Goal: Information Seeking & Learning: Learn about a topic

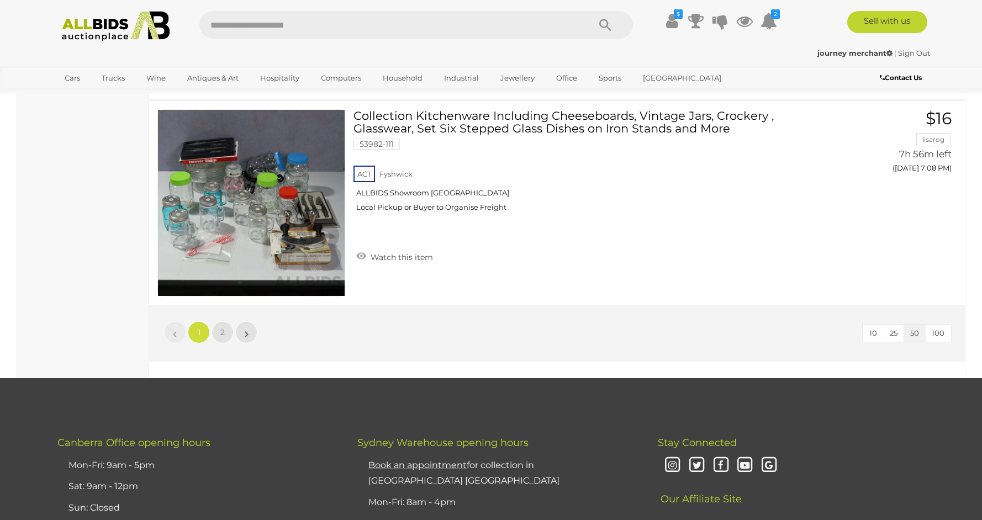
scroll to position [10165, 0]
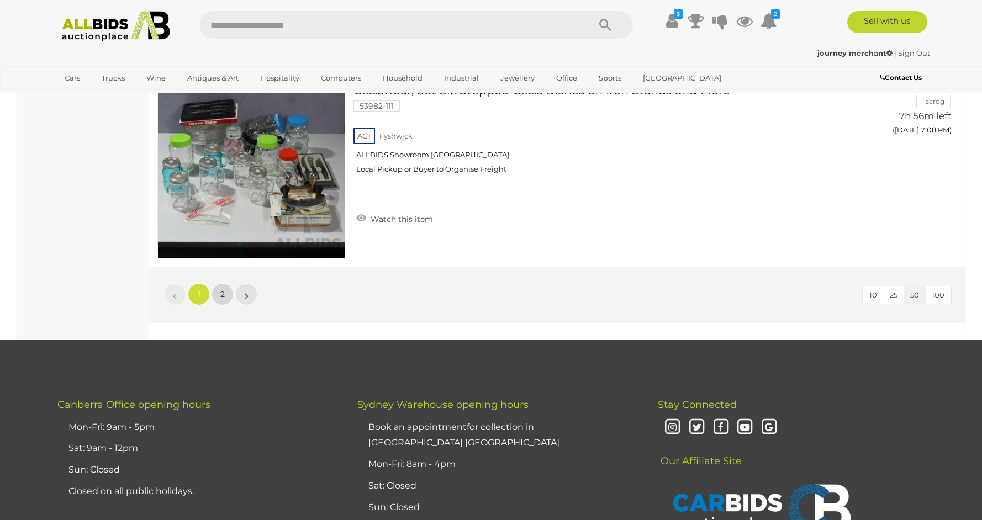
click at [222, 295] on span "2" at bounding box center [222, 294] width 4 height 10
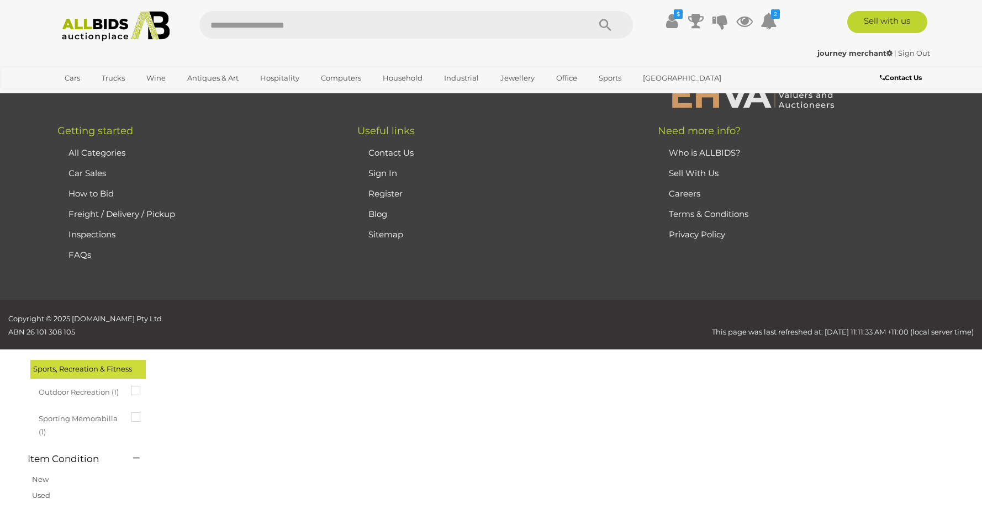
scroll to position [38, 0]
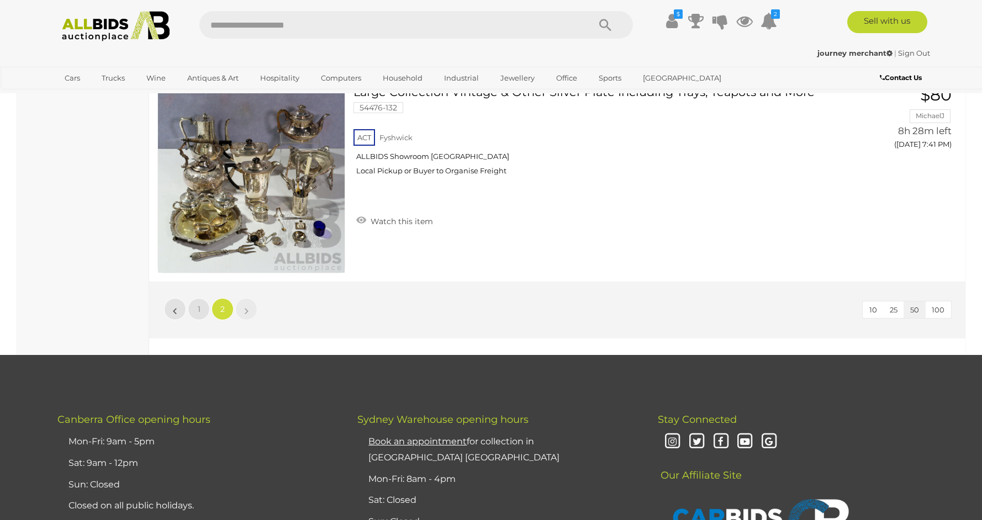
scroll to position [7066, 0]
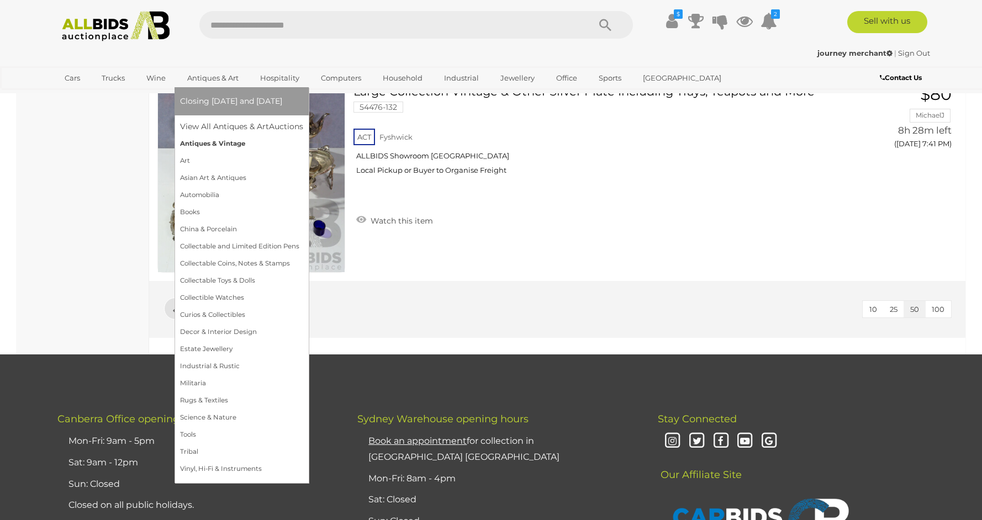
click at [209, 145] on link "Antiques & Vintage" at bounding box center [241, 143] width 123 height 17
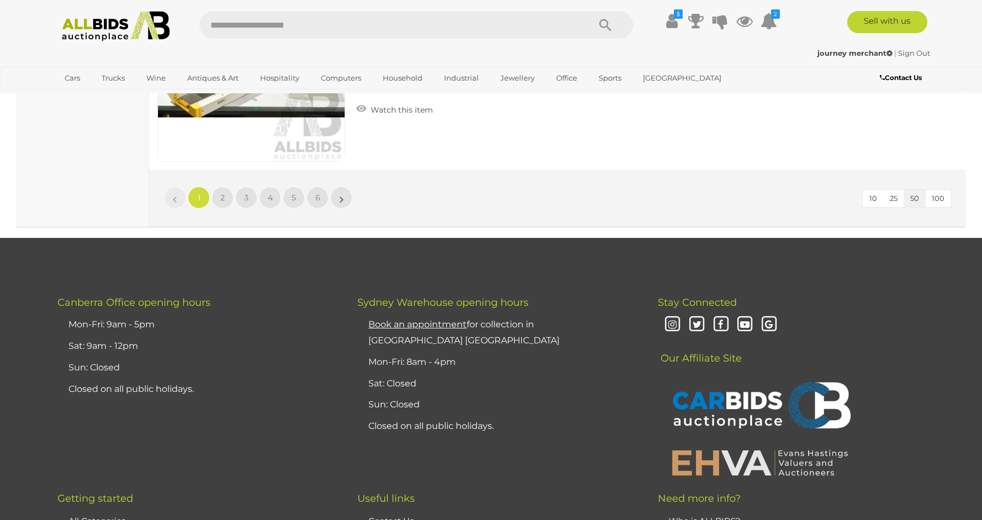
scroll to position [10345, 0]
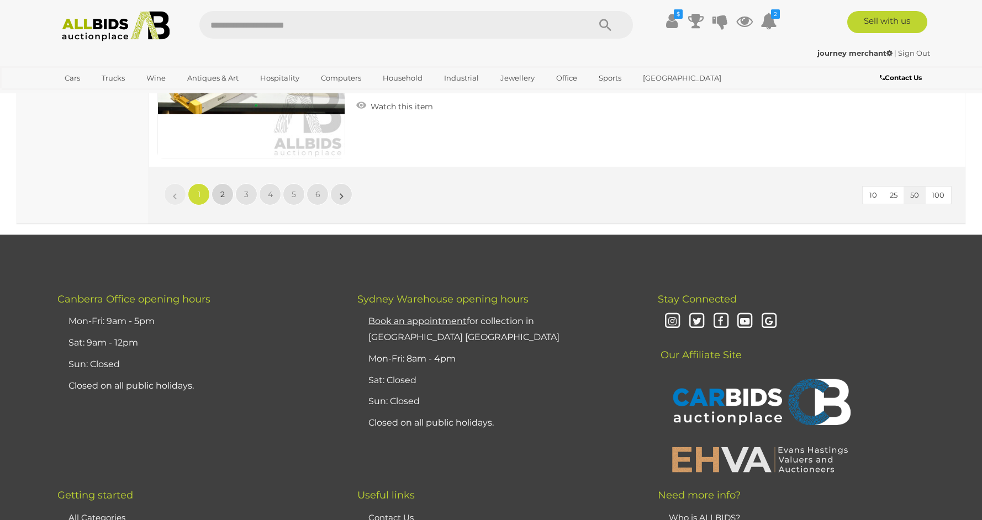
click at [228, 197] on link "2" at bounding box center [222, 194] width 22 height 22
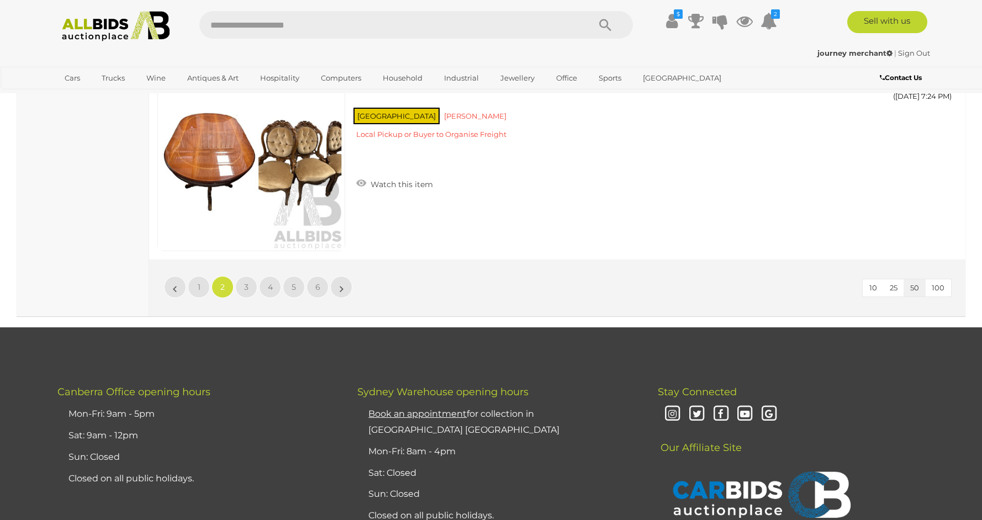
scroll to position [10260, 0]
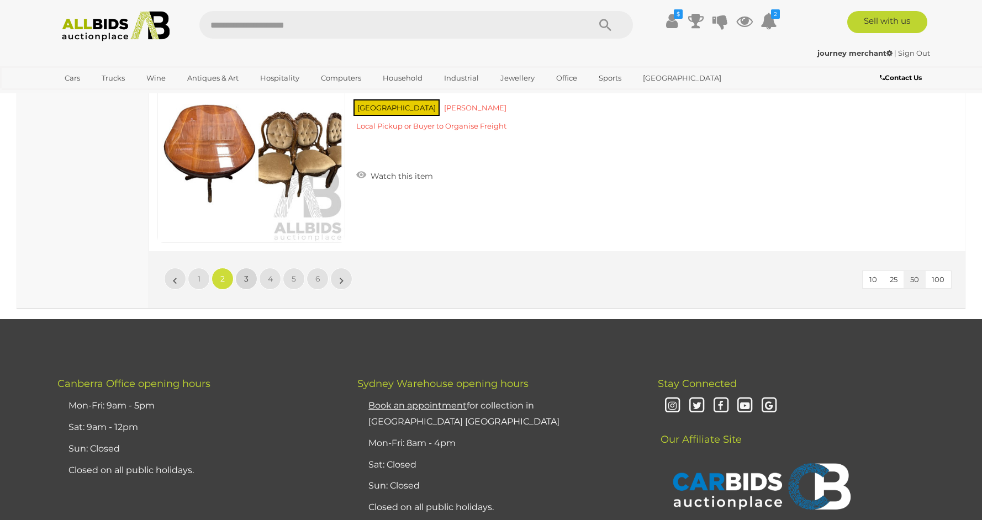
click at [243, 280] on link "3" at bounding box center [246, 279] width 22 height 22
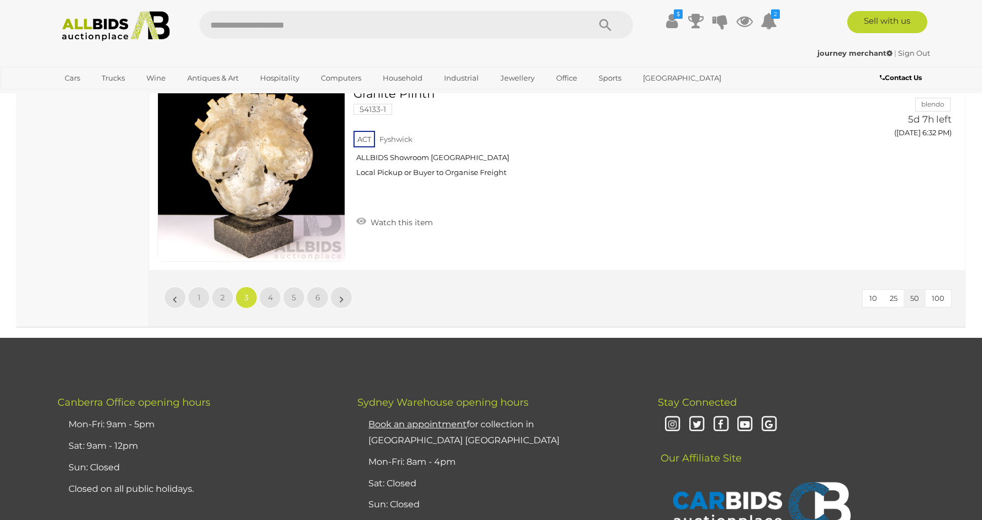
scroll to position [10262, 0]
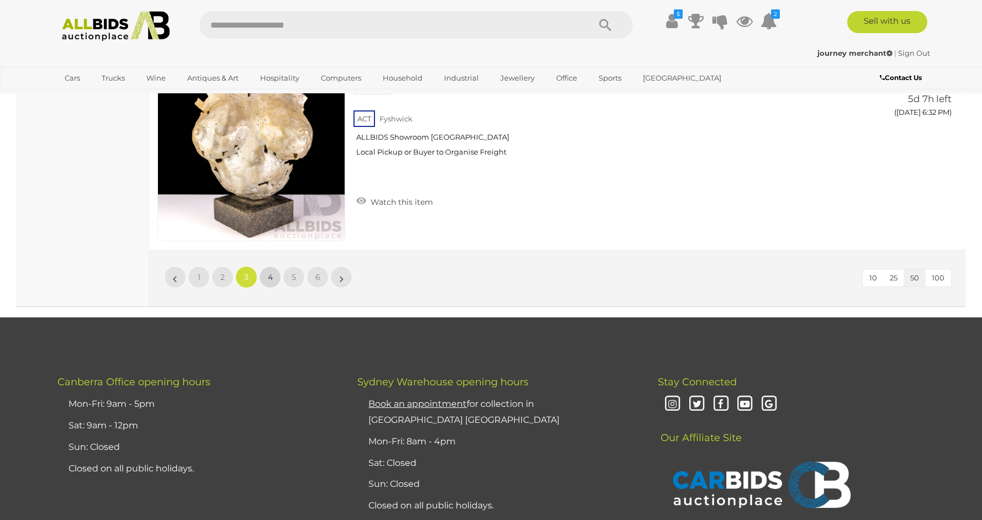
click at [271, 280] on span "4" at bounding box center [270, 277] width 5 height 10
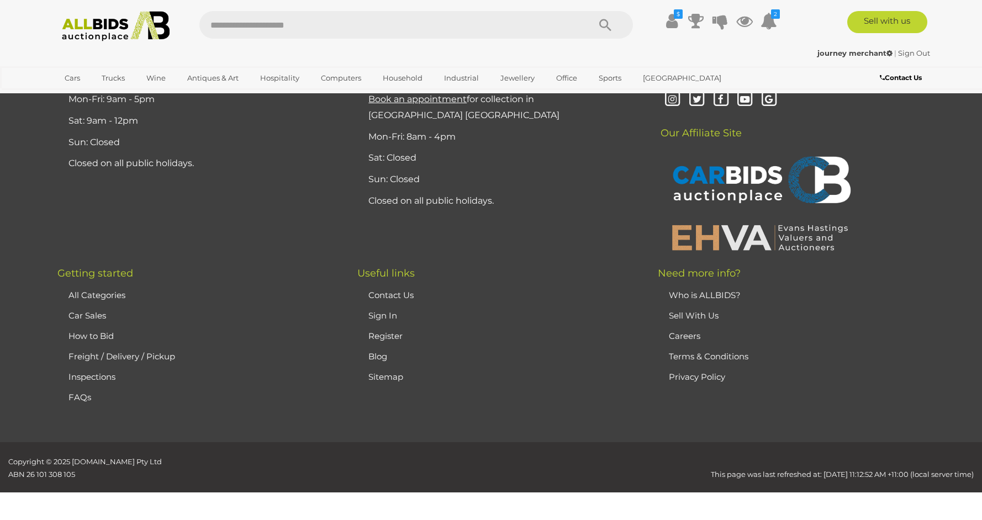
scroll to position [116, 0]
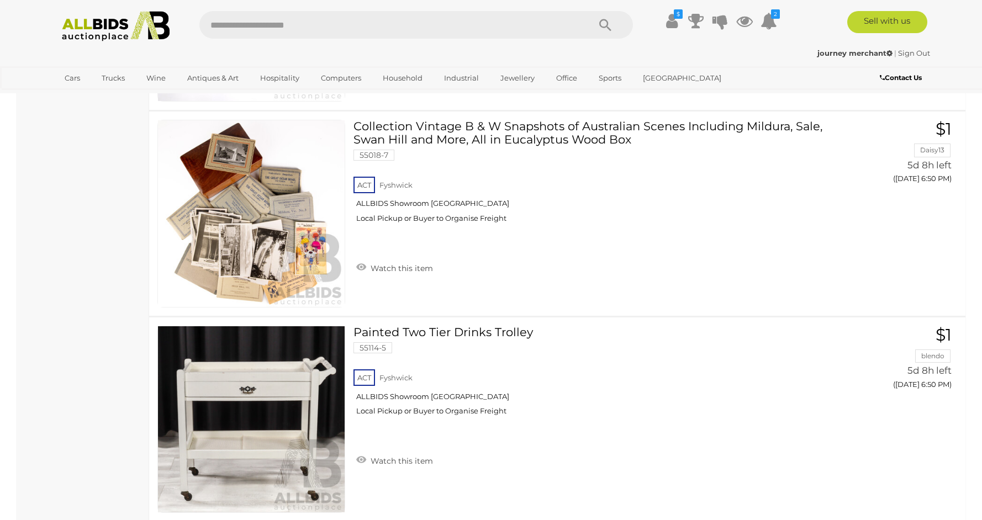
scroll to position [4437, 0]
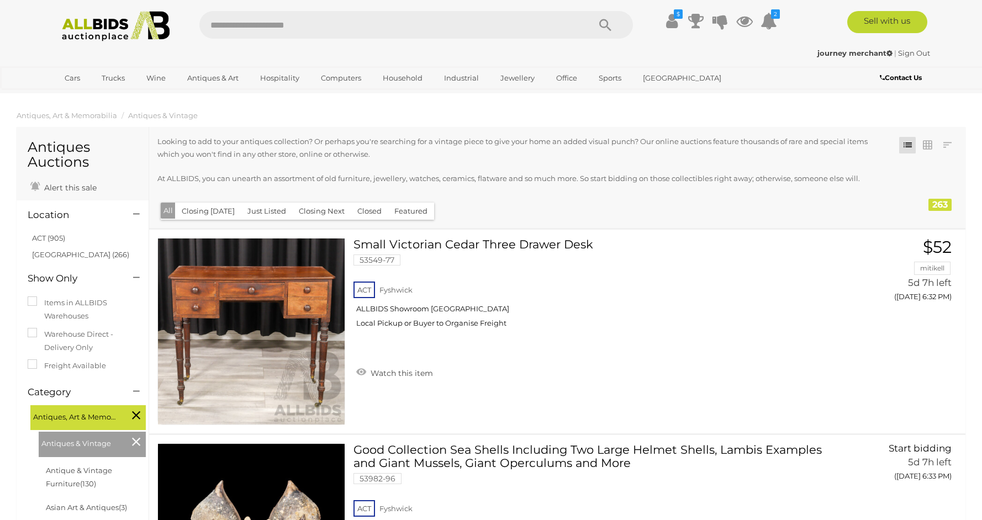
scroll to position [4437, 0]
